Goal: Contribute content

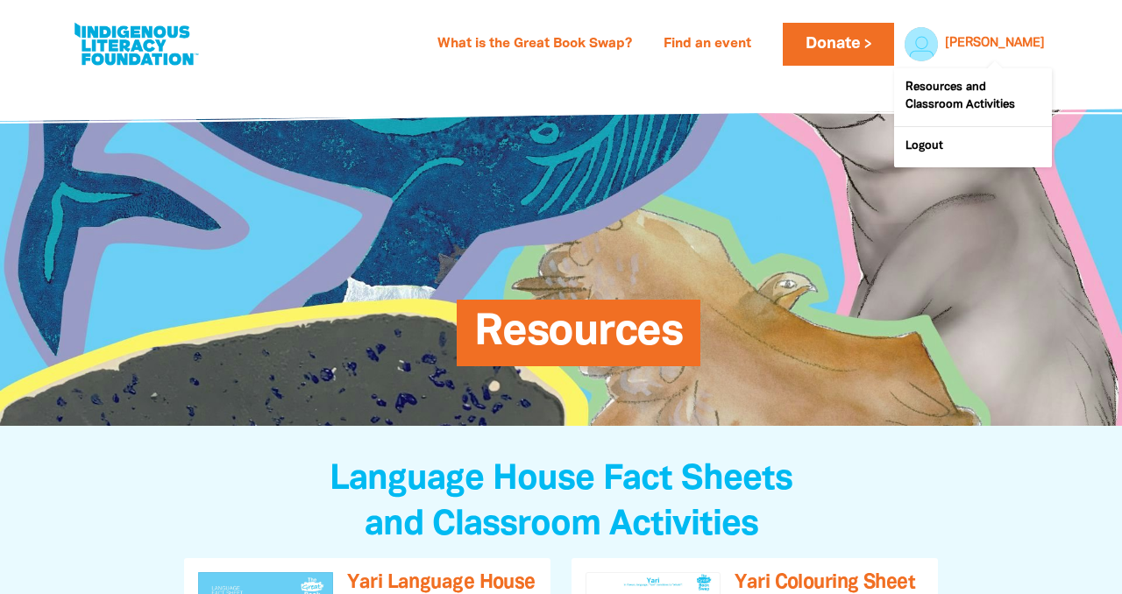
click at [1006, 40] on link "[PERSON_NAME]" at bounding box center [995, 44] width 100 height 12
click at [938, 39] on div at bounding box center [917, 44] width 42 height 42
click at [1019, 47] on link "[PERSON_NAME]" at bounding box center [995, 44] width 100 height 12
click at [926, 93] on link "Resources and Classroom Activities" at bounding box center [973, 97] width 158 height 58
click at [553, 32] on link "What is the Great Book Swap?" at bounding box center [535, 45] width 216 height 28
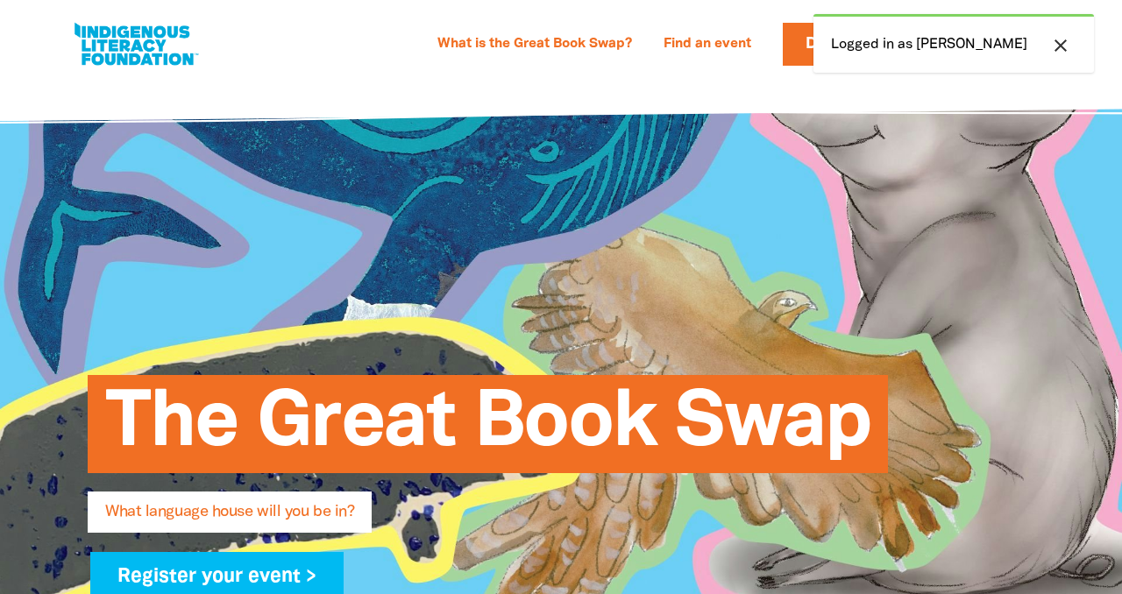
select select "primary-school"
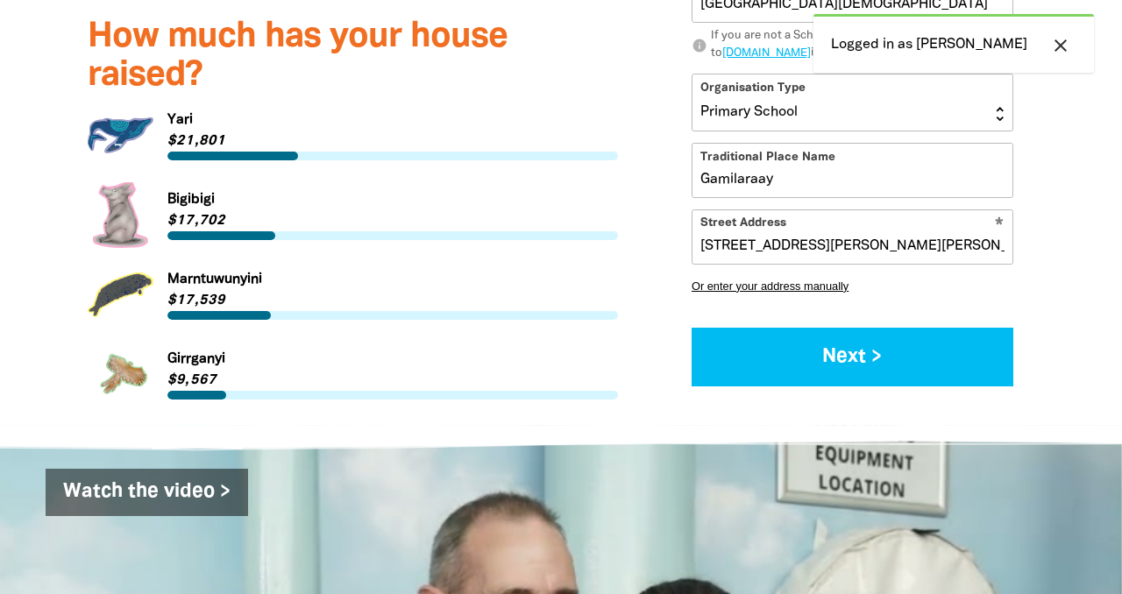
scroll to position [2457, 0]
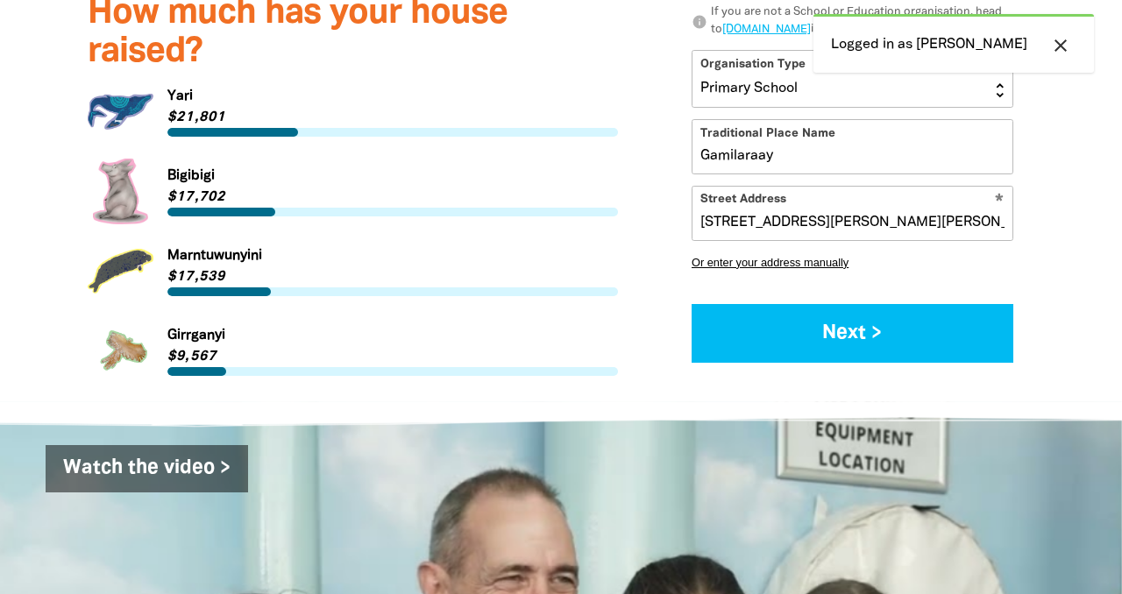
click at [126, 80] on link "Link to Yari" at bounding box center [353, 112] width 530 height 66
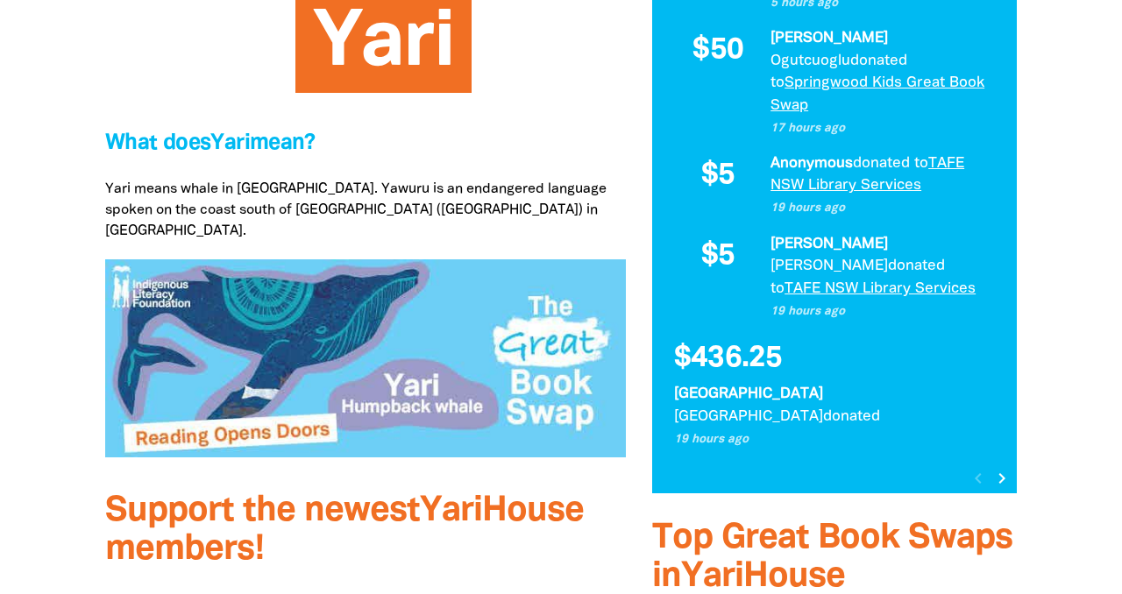
scroll to position [560, 0]
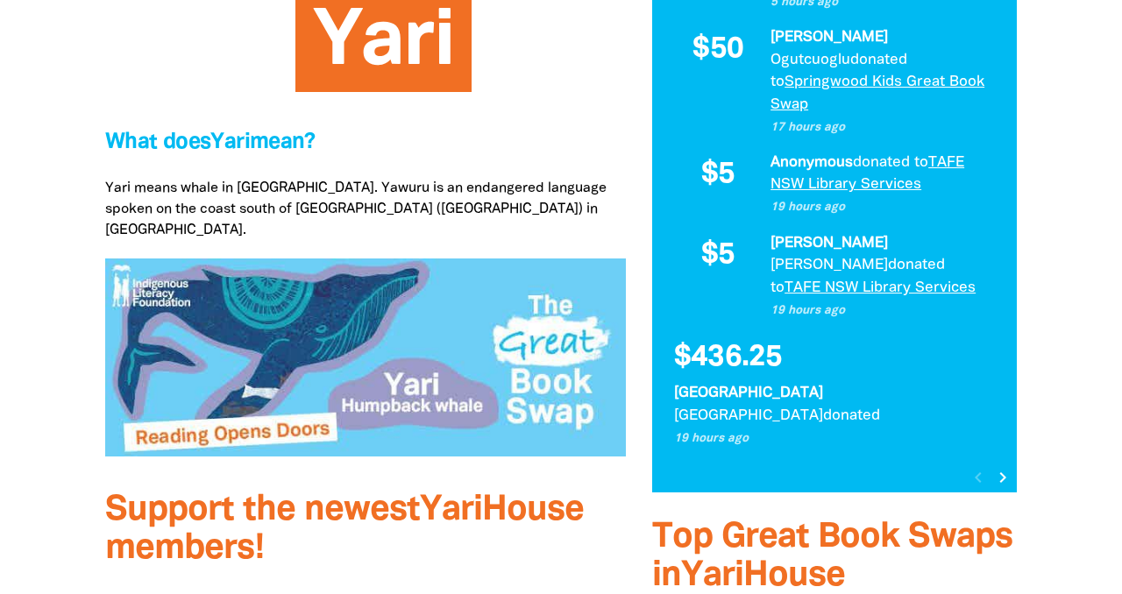
click at [1004, 467] on icon "chevron_right" at bounding box center [1002, 477] width 21 height 21
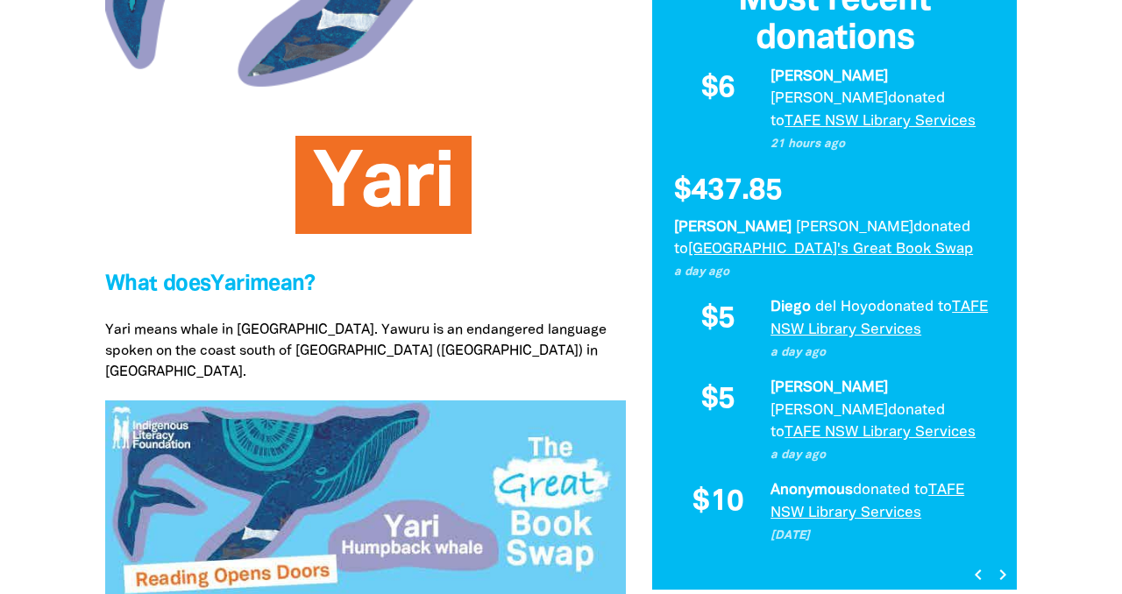
scroll to position [416, 0]
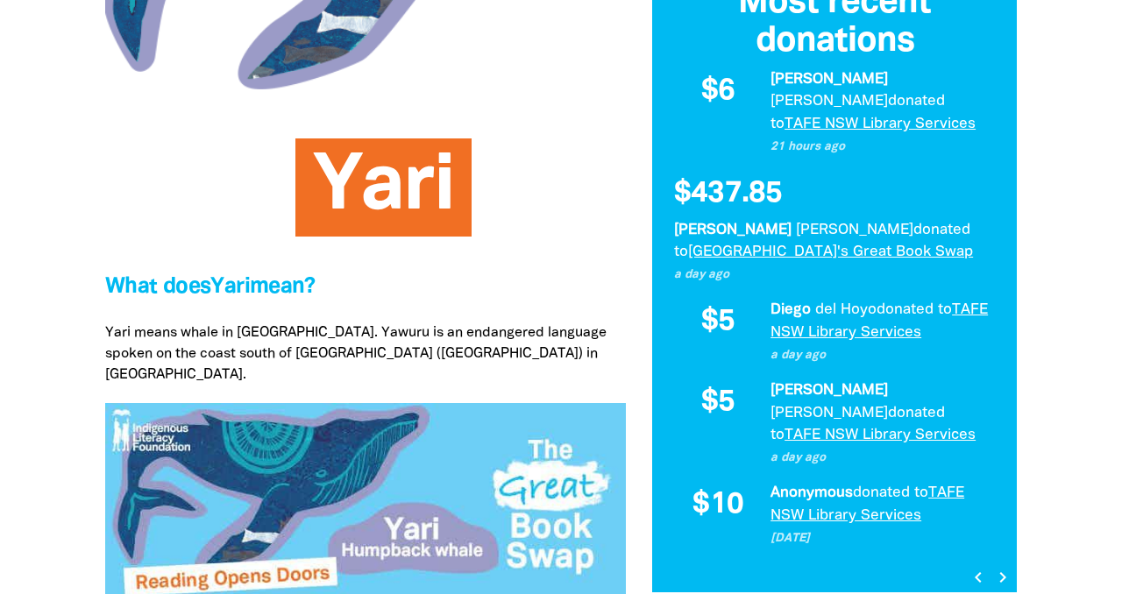
click at [999, 567] on icon "chevron_right" at bounding box center [1002, 577] width 21 height 21
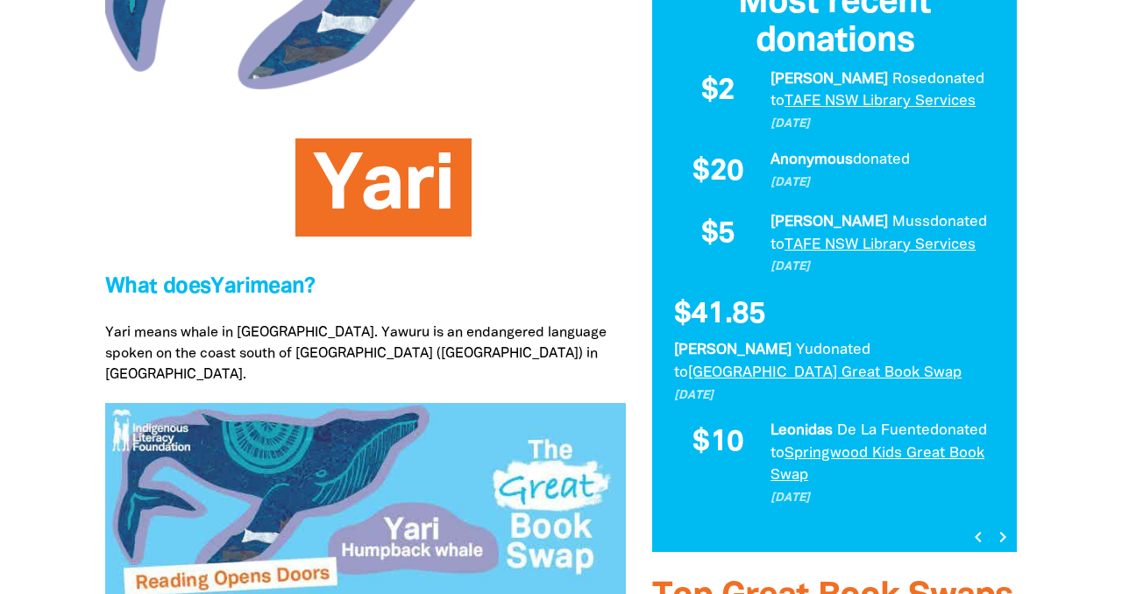
click at [998, 532] on icon "chevron_right" at bounding box center [1002, 537] width 21 height 21
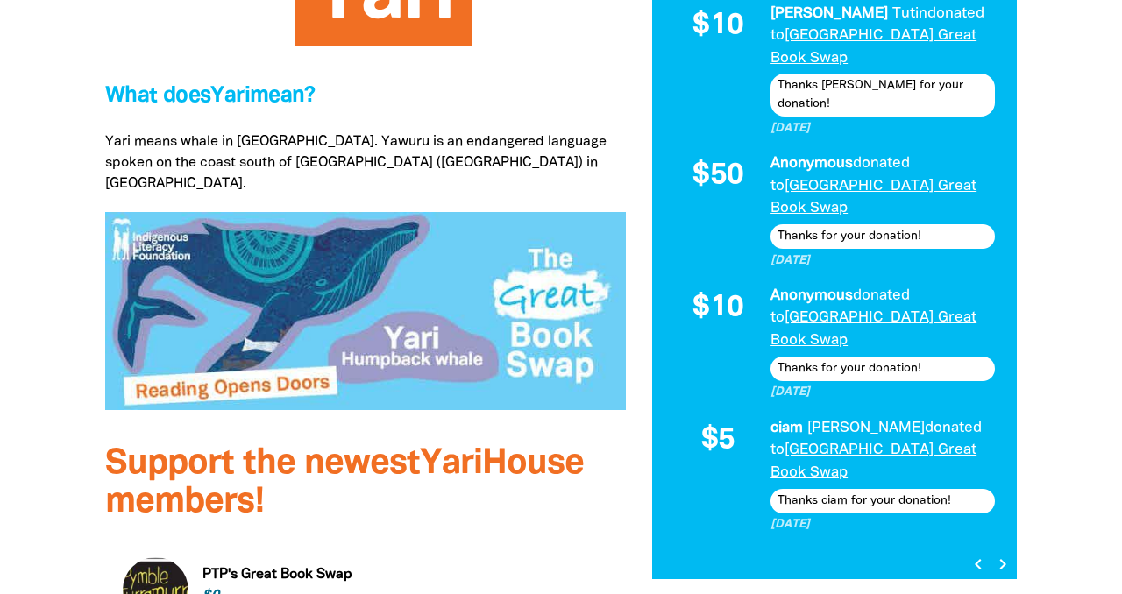
scroll to position [641, 0]
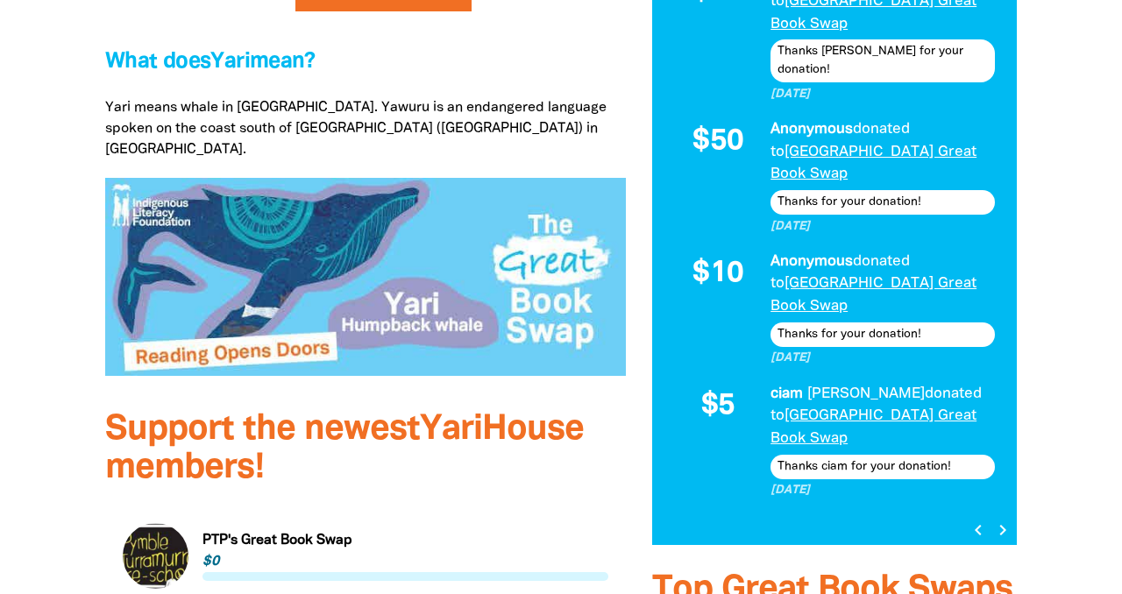
click at [1005, 520] on icon "chevron_right" at bounding box center [1002, 530] width 21 height 21
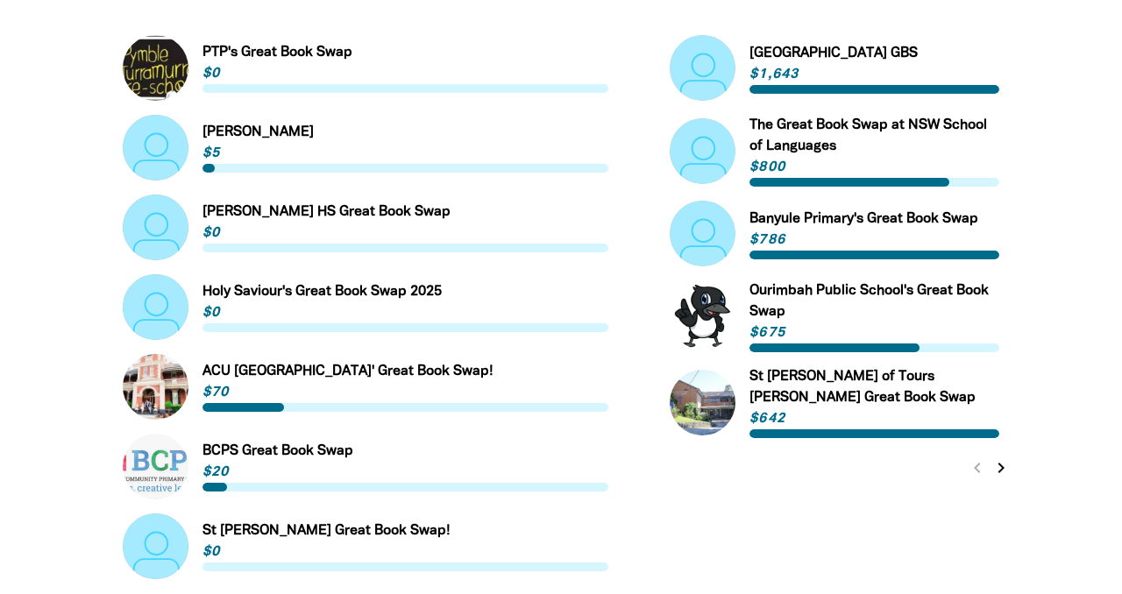
scroll to position [1133, 0]
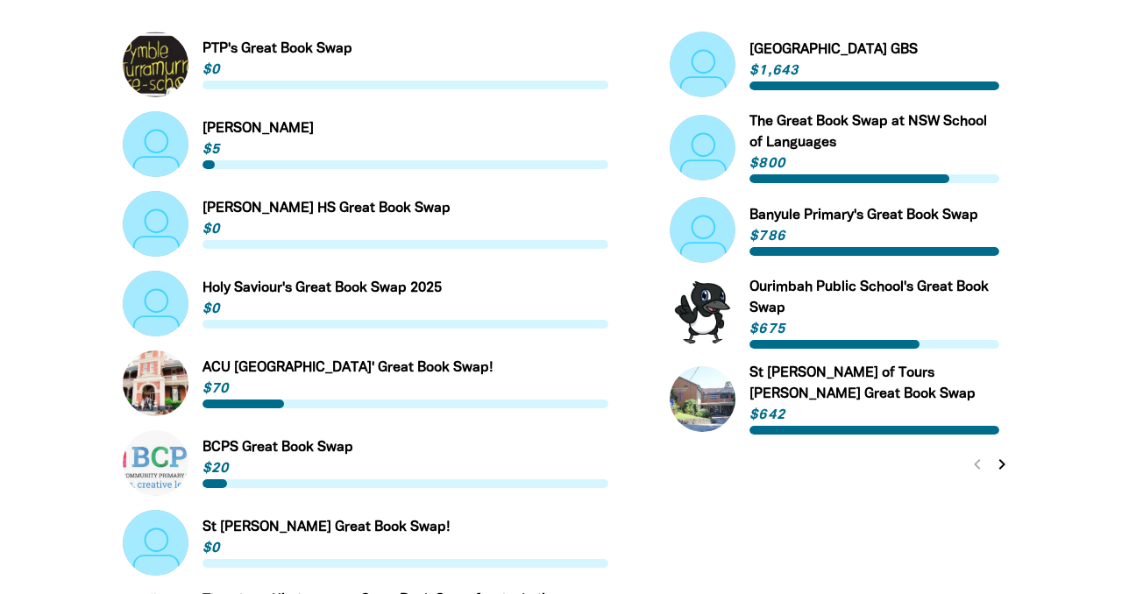
click at [999, 454] on icon "chevron_right" at bounding box center [1001, 464] width 21 height 21
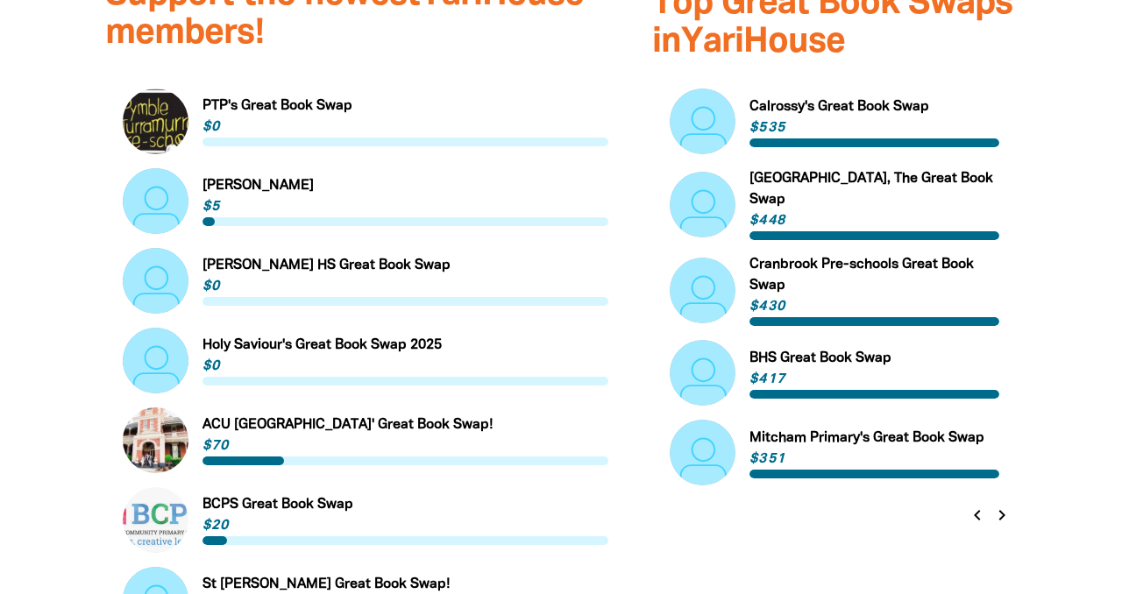
scroll to position [1076, 0]
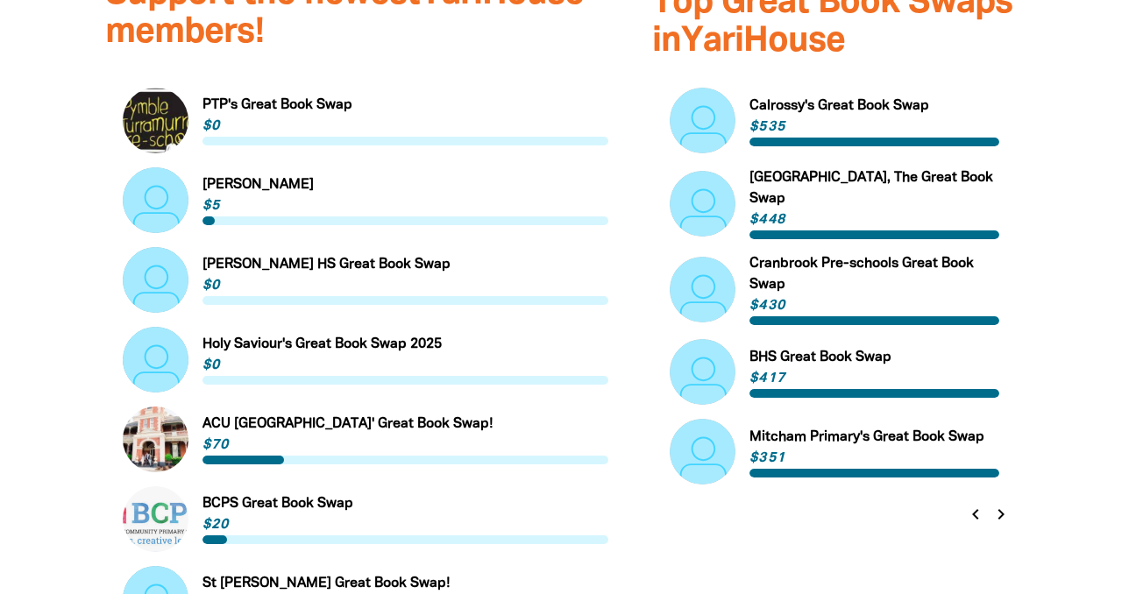
click at [967, 504] on icon "chevron_left" at bounding box center [975, 514] width 21 height 21
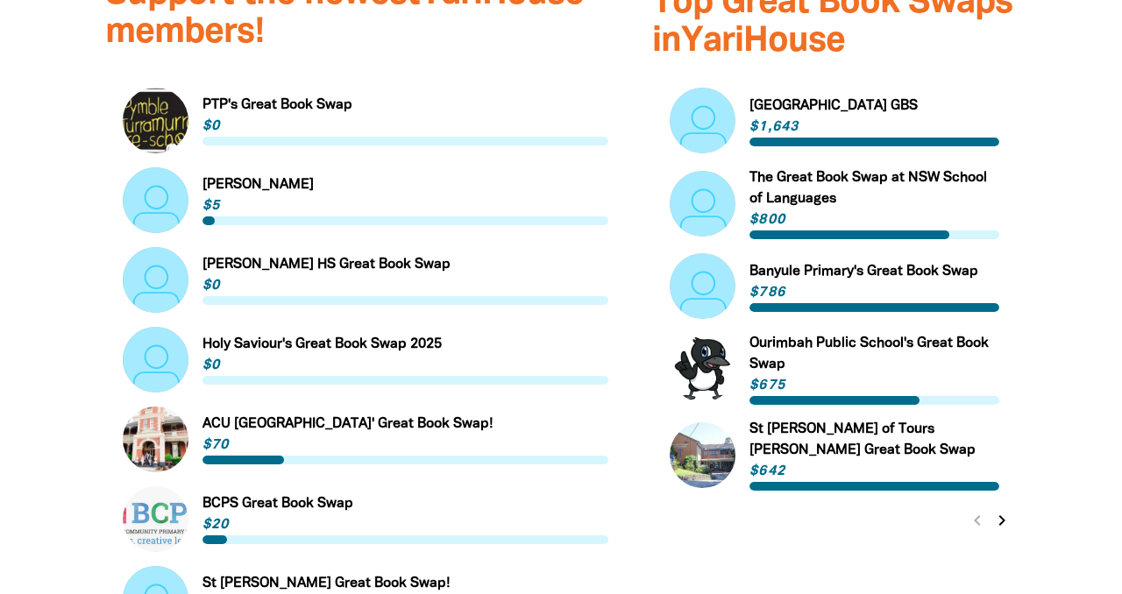
click at [1000, 510] on icon "chevron_right" at bounding box center [1001, 520] width 21 height 21
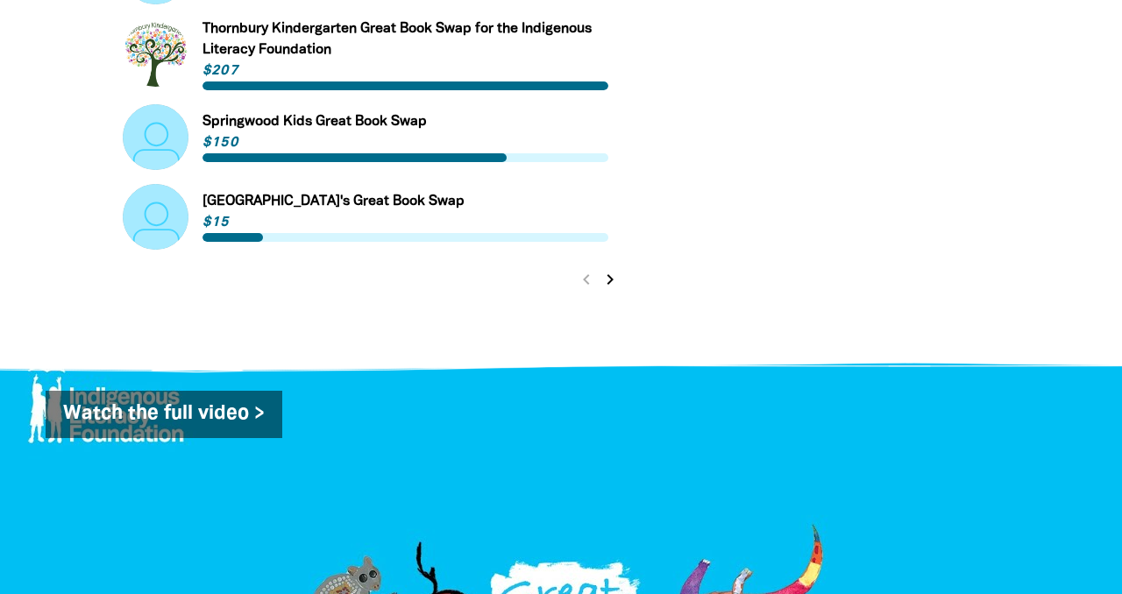
scroll to position [1730, 0]
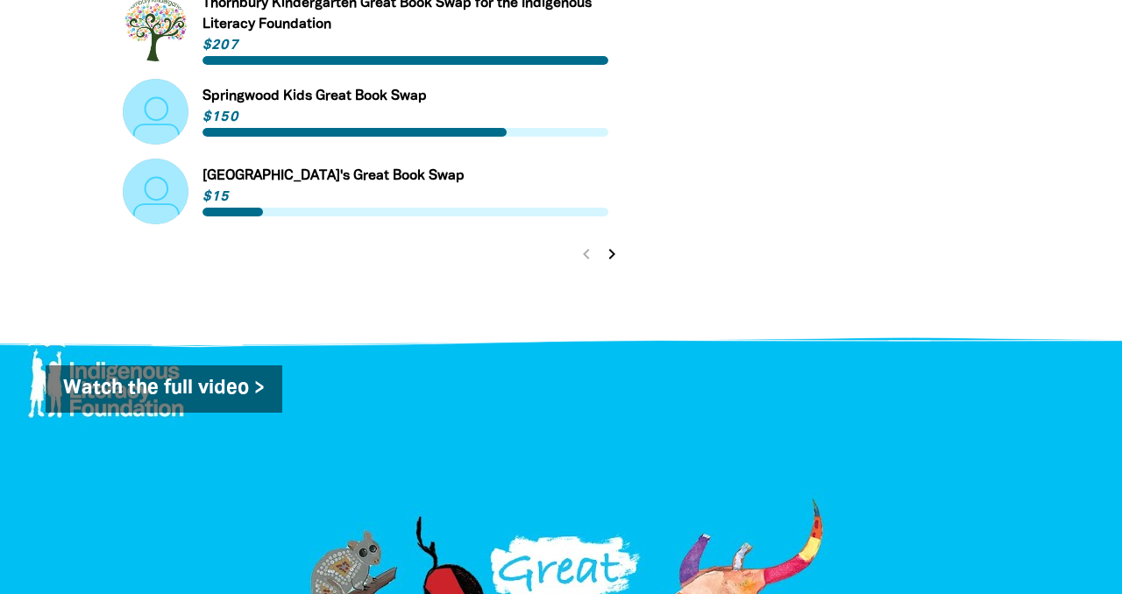
click at [608, 244] on icon "chevron_right" at bounding box center [611, 254] width 21 height 21
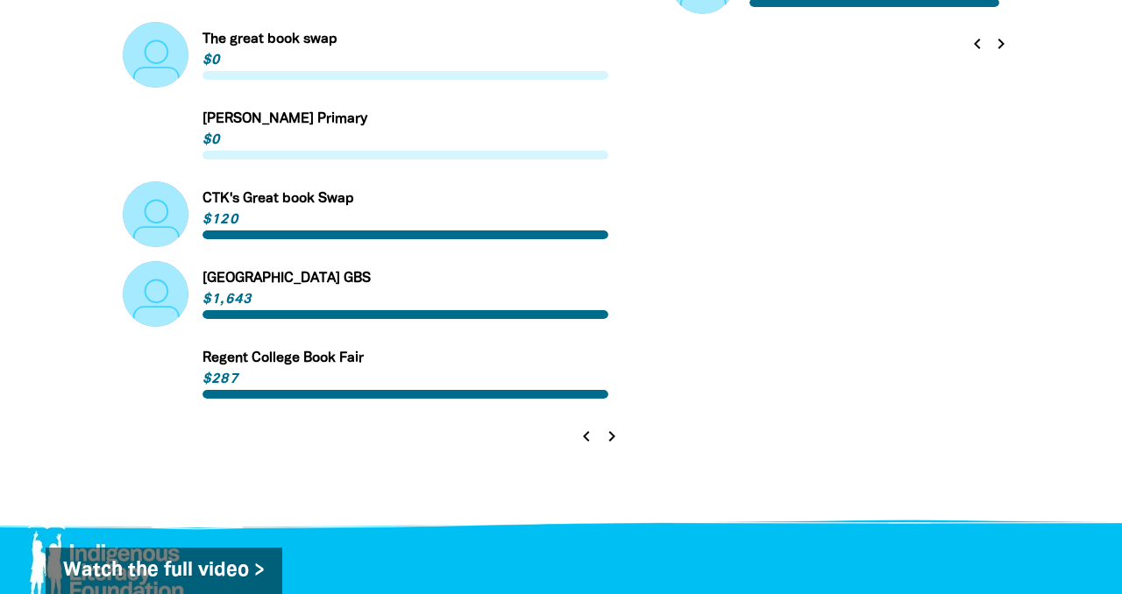
scroll to position [1554, 0]
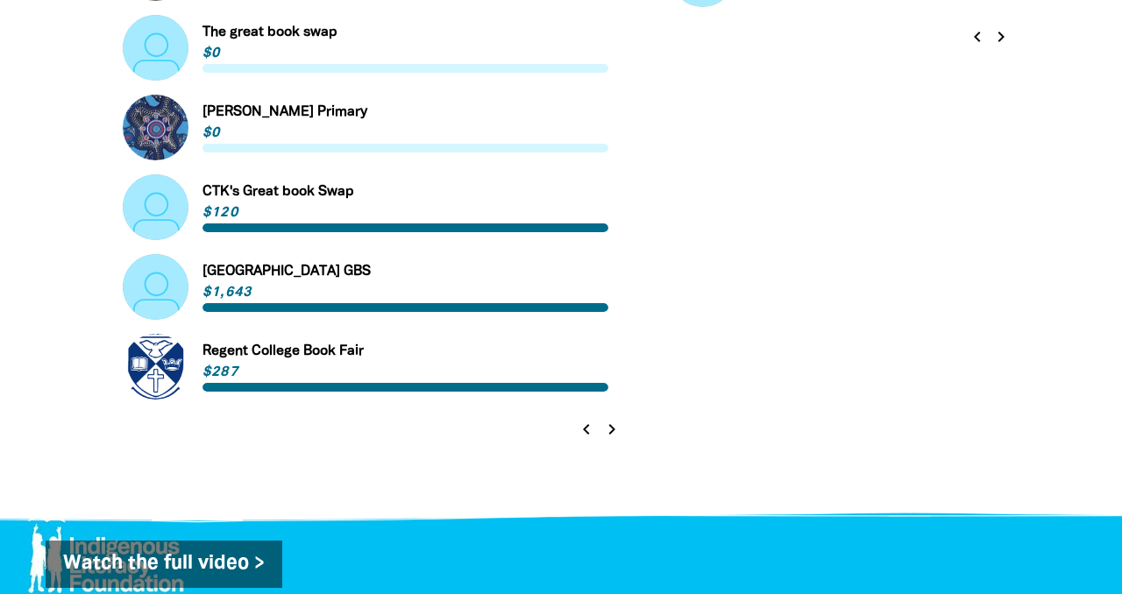
click at [609, 419] on icon "chevron_right" at bounding box center [611, 429] width 21 height 21
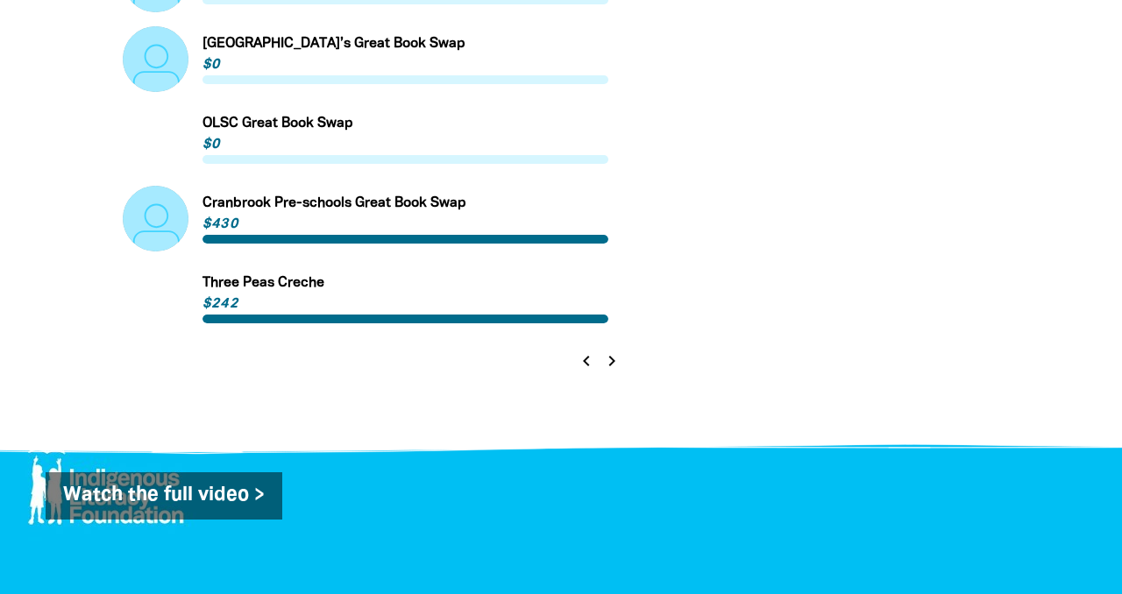
scroll to position [1620, 0]
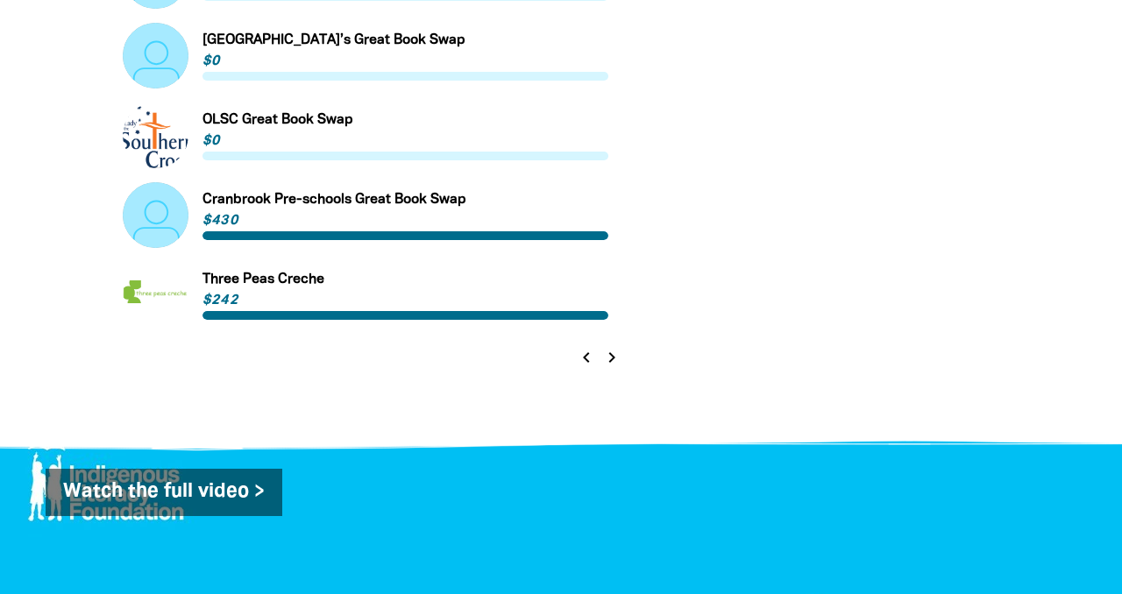
click at [607, 347] on icon "chevron_right" at bounding box center [611, 357] width 21 height 21
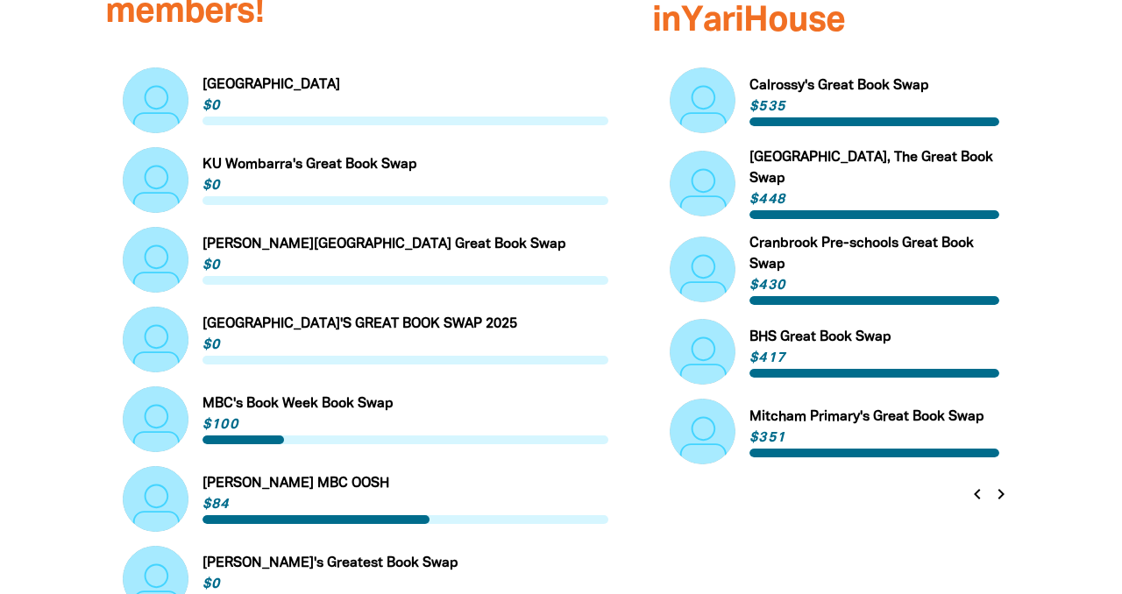
scroll to position [1150, 0]
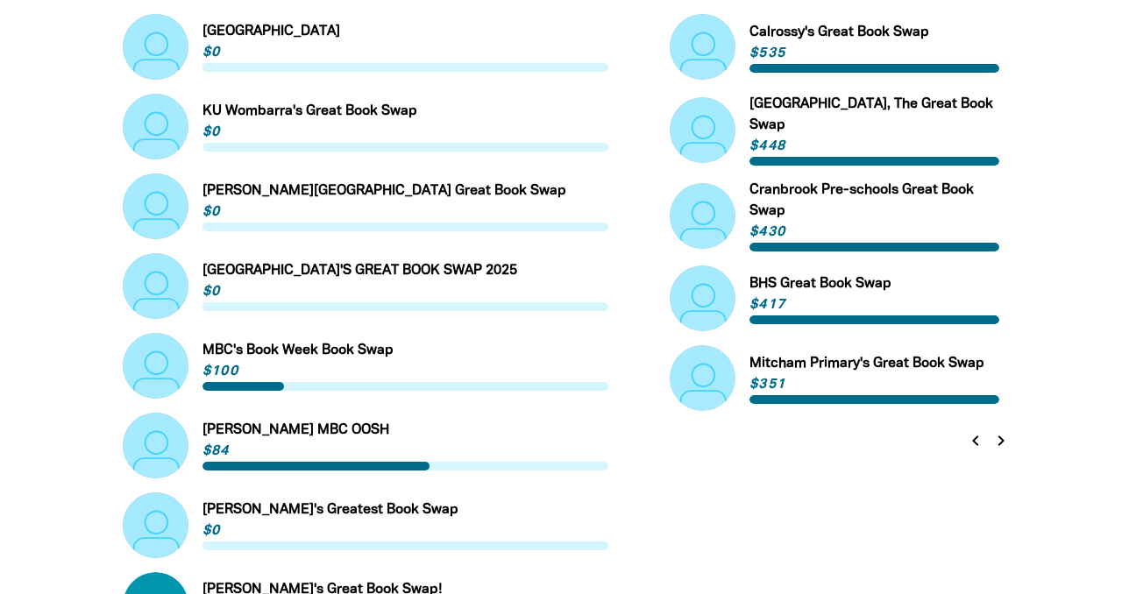
click at [976, 430] on icon "chevron_left" at bounding box center [975, 440] width 21 height 21
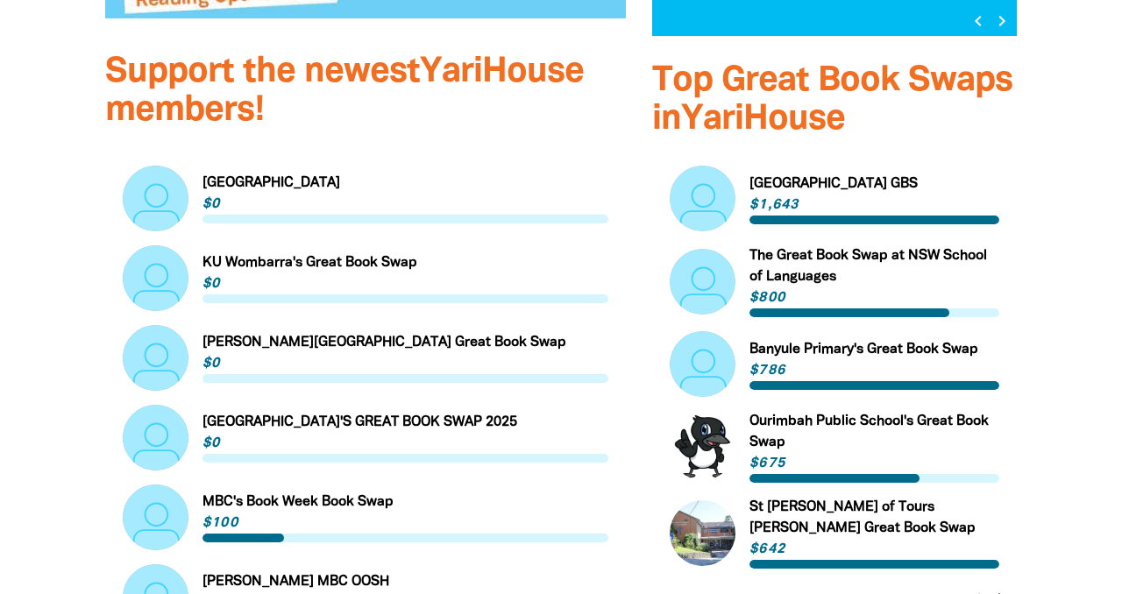
scroll to position [1013, 0]
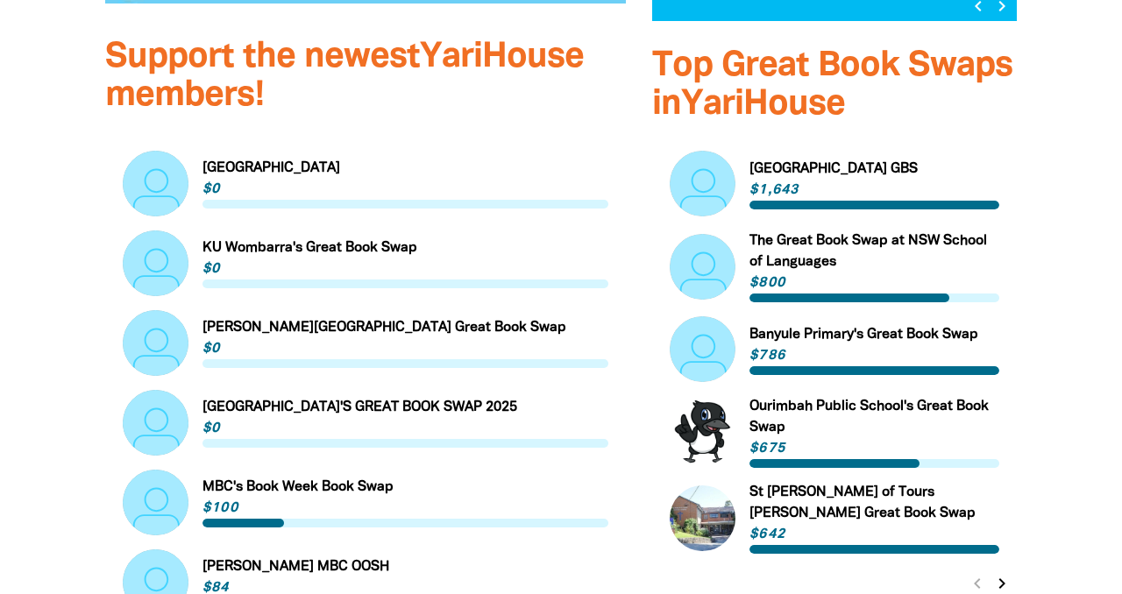
click at [1001, 573] on icon "chevron_right" at bounding box center [1001, 583] width 21 height 21
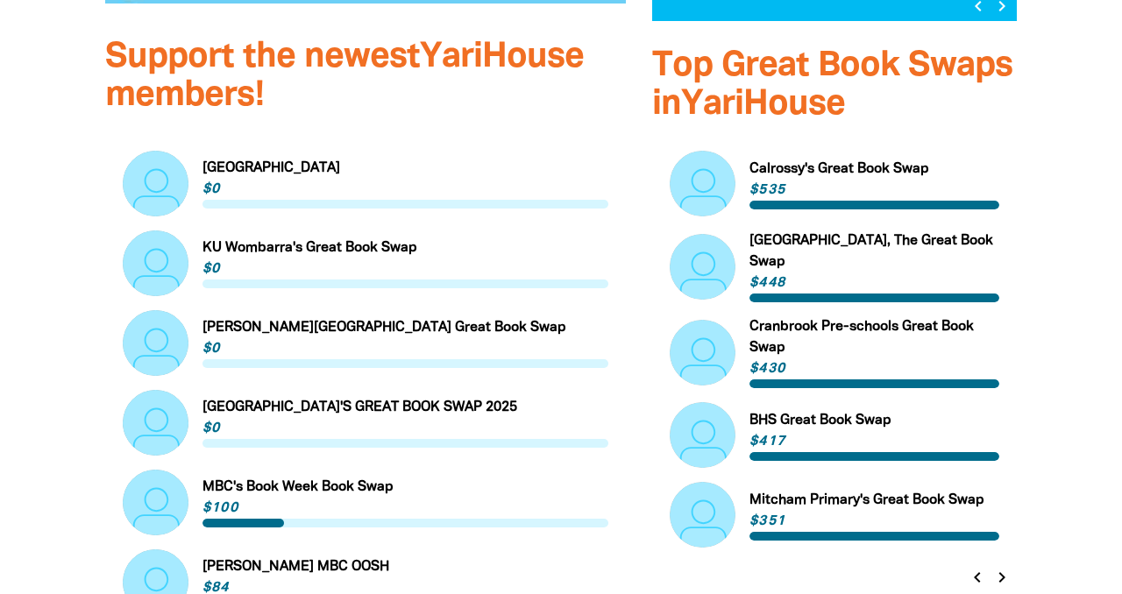
click at [1012, 567] on icon "chevron_right" at bounding box center [1001, 577] width 21 height 21
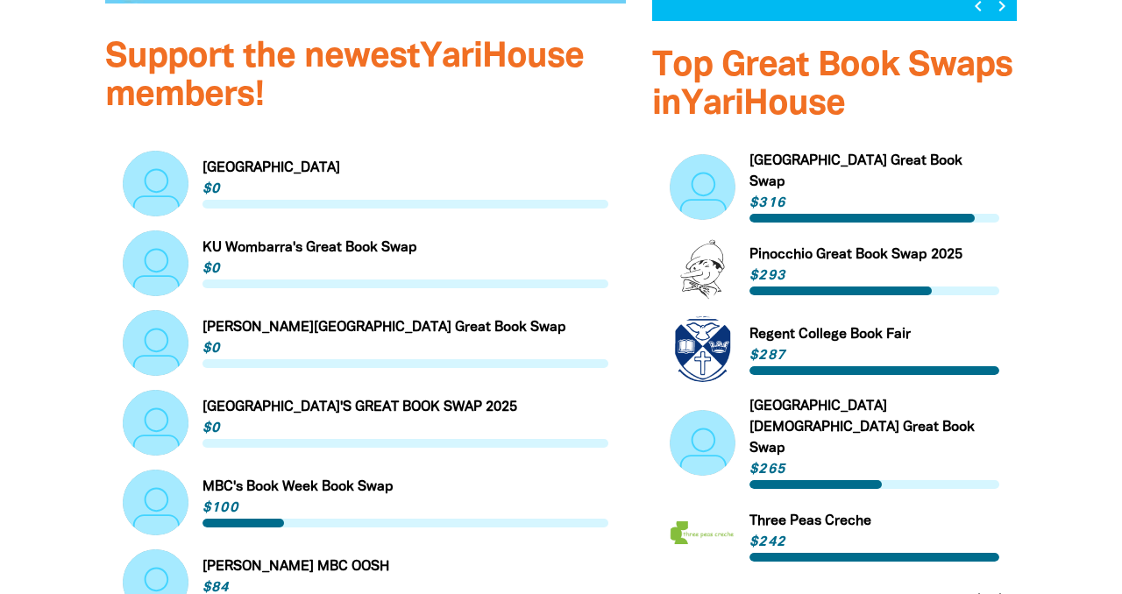
click at [1010, 588] on icon "chevron_right" at bounding box center [1001, 598] width 21 height 21
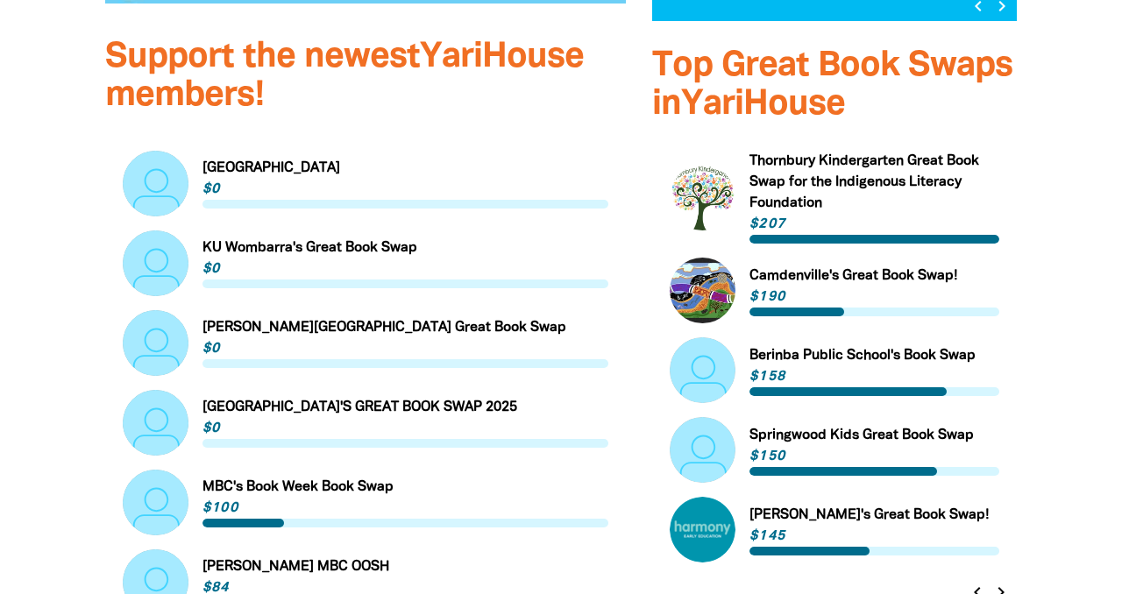
click at [970, 543] on link "Link to [PERSON_NAME]'s Great Book Swap!" at bounding box center [835, 530] width 330 height 66
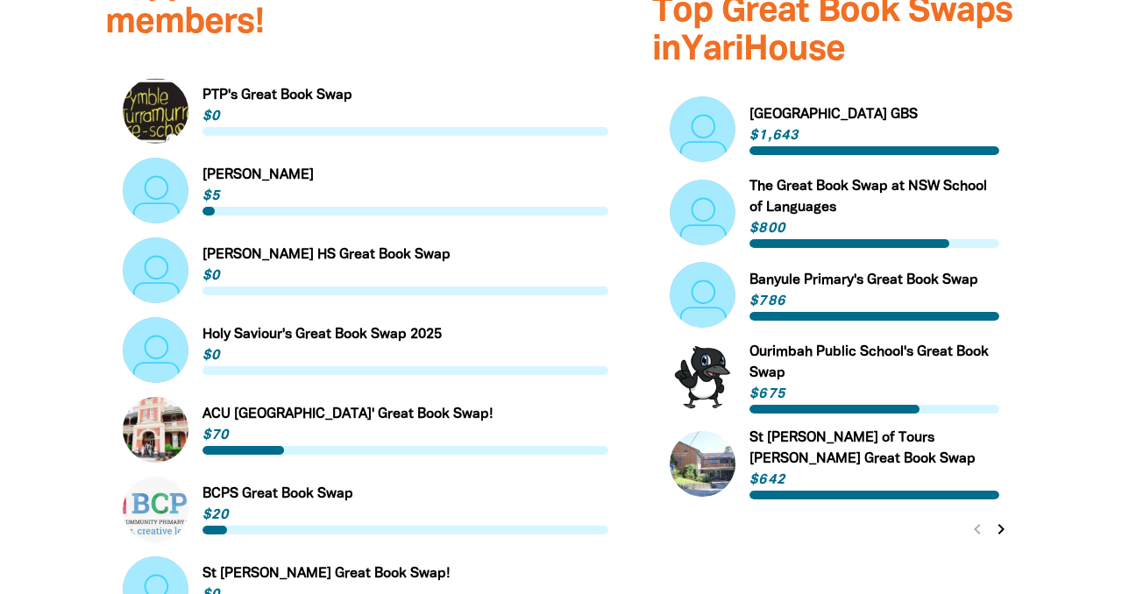
scroll to position [1096, 0]
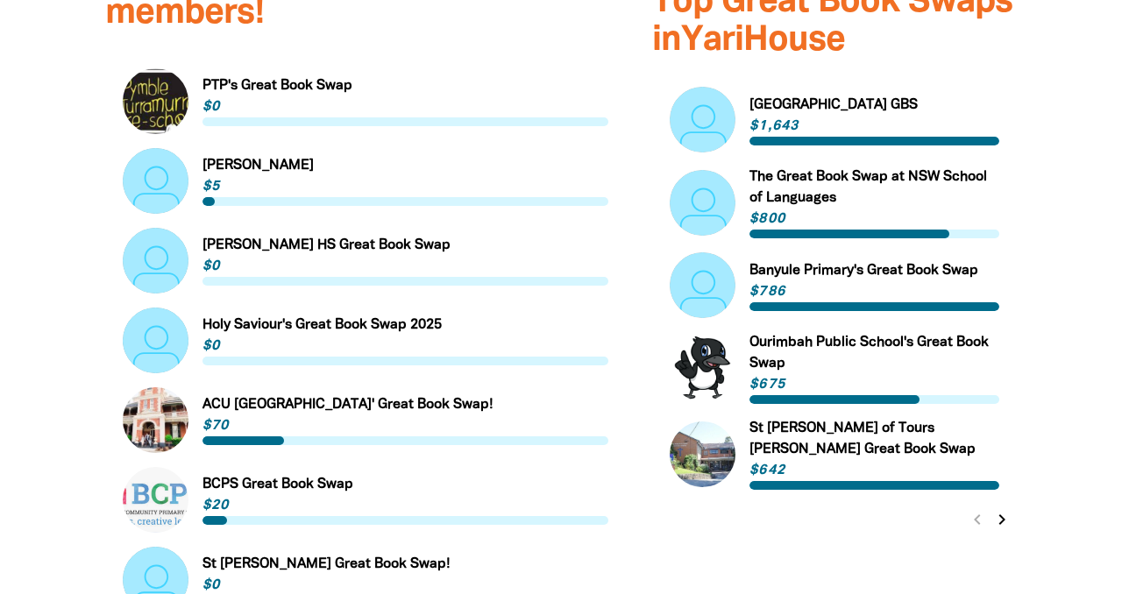
click at [1005, 509] on icon "chevron_right" at bounding box center [1001, 519] width 21 height 21
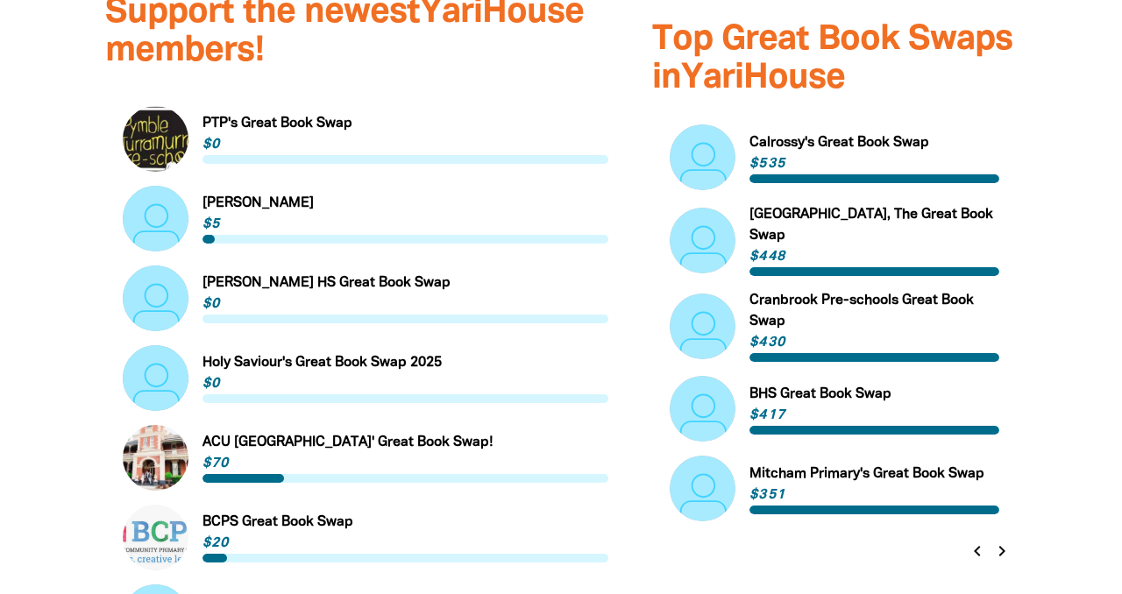
scroll to position [1057, 0]
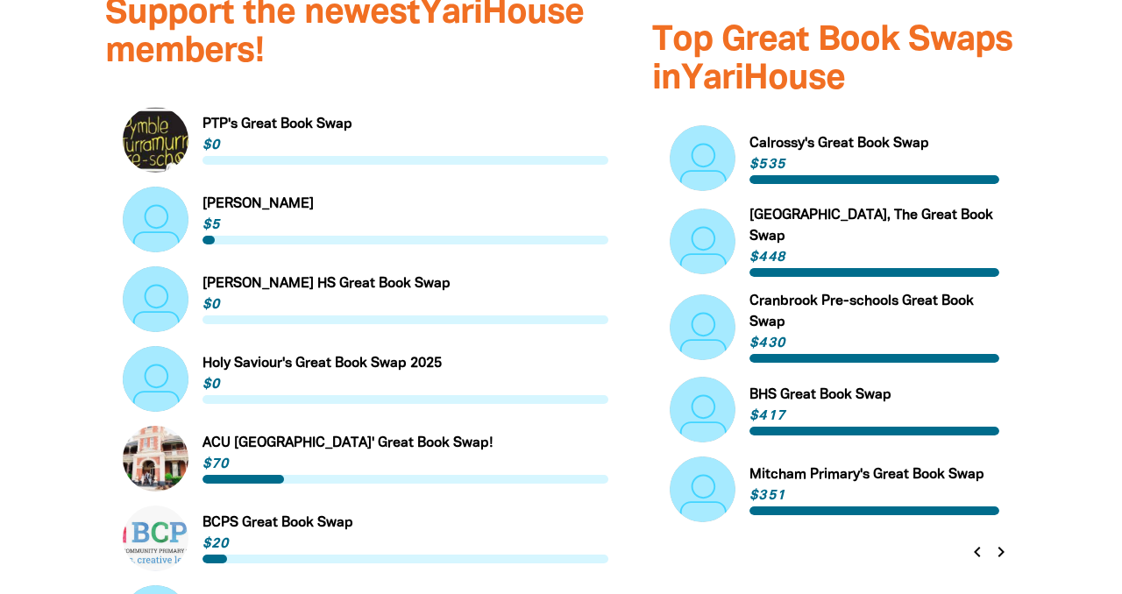
click at [776, 125] on link "Link to [PERSON_NAME]'s Great Book Swap" at bounding box center [835, 158] width 330 height 66
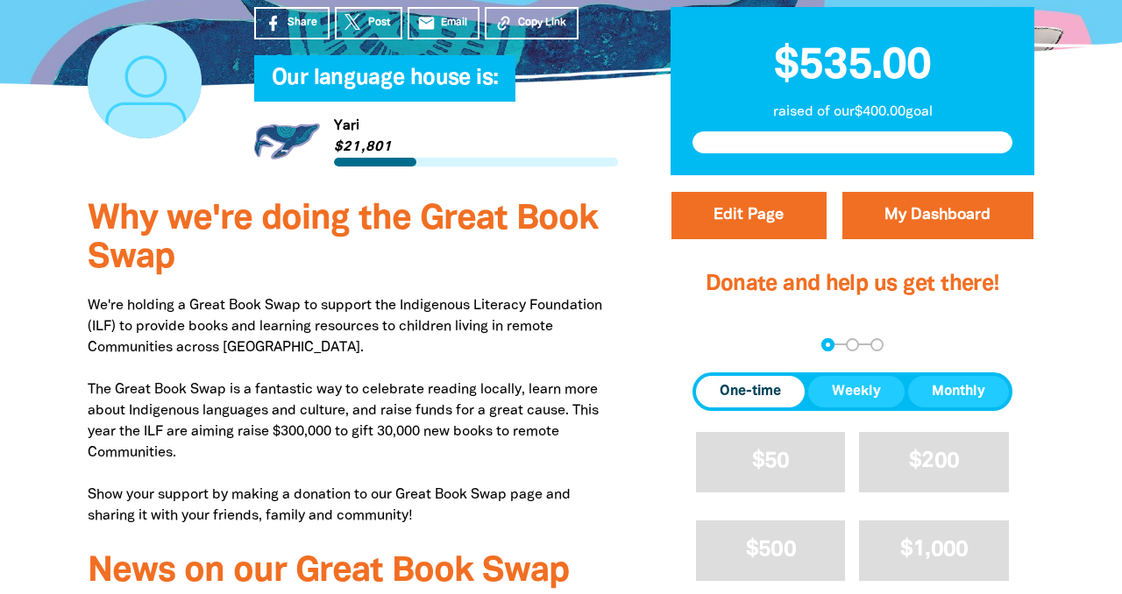
scroll to position [453, 0]
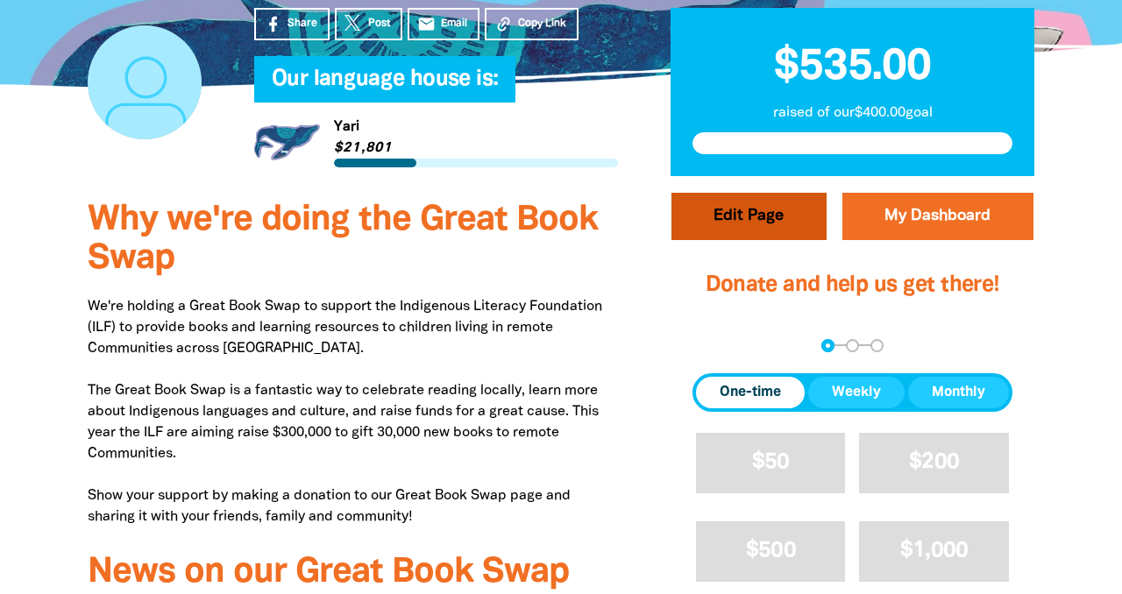
click at [720, 228] on button "Edit Page" at bounding box center [748, 216] width 155 height 47
select select "[GEOGRAPHIC_DATA]"
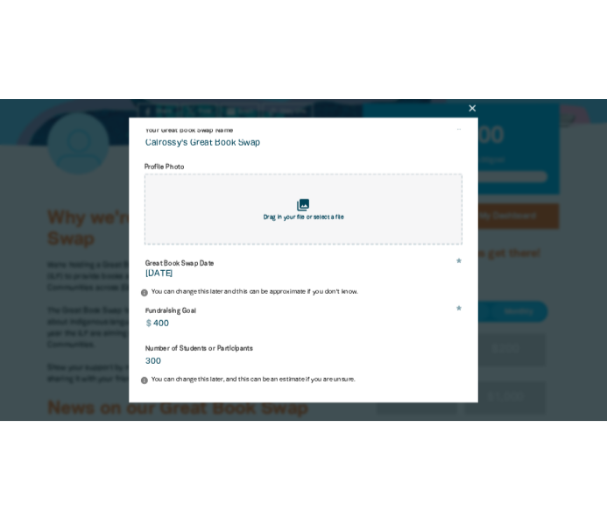
scroll to position [0, 0]
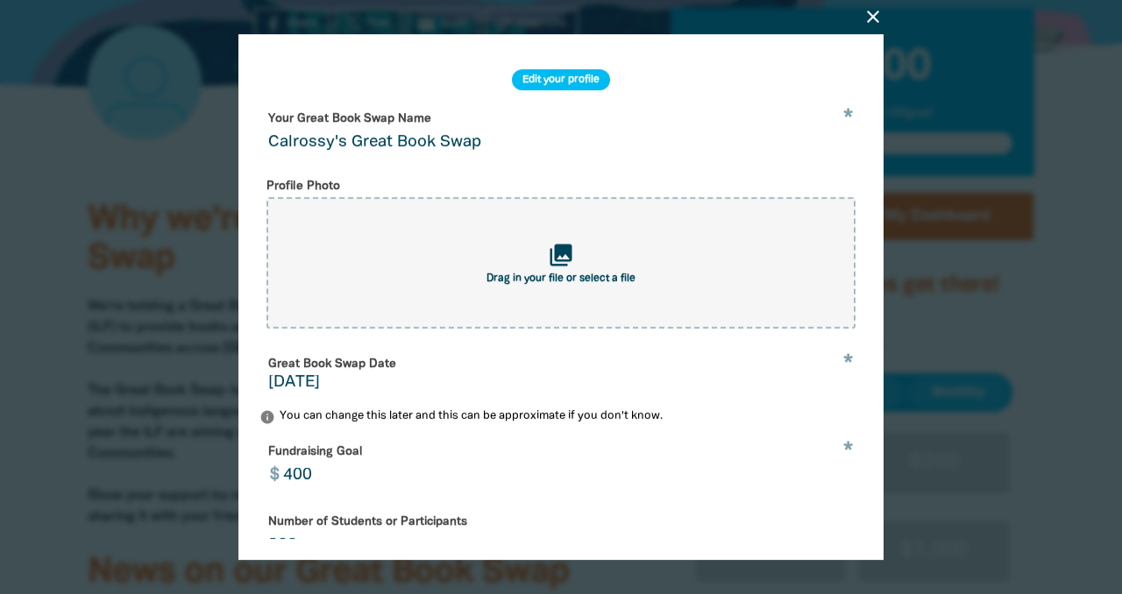
click at [553, 283] on span "Drag in your file or select a file" at bounding box center [561, 278] width 149 height 11
